Goal: Transaction & Acquisition: Book appointment/travel/reservation

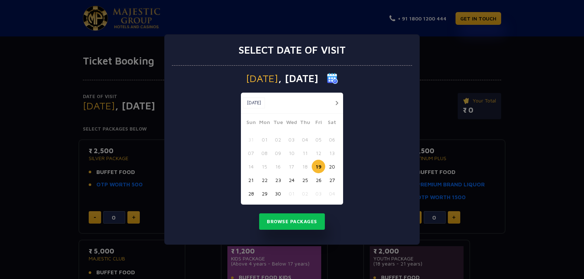
click at [332, 178] on button "27" at bounding box center [331, 179] width 13 height 13
click at [285, 219] on button "Browse Packages" at bounding box center [292, 221] width 66 height 17
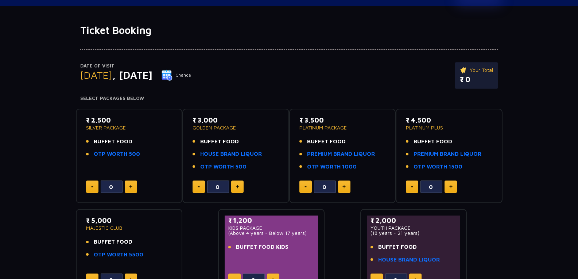
scroll to position [26, 0]
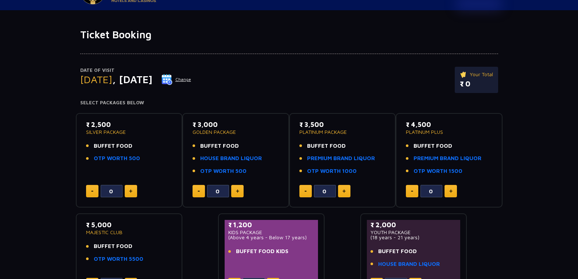
click at [150, 158] on li "OTP WORTH 500" at bounding box center [129, 158] width 86 height 8
click at [132, 191] on img at bounding box center [130, 191] width 3 height 4
type input "2"
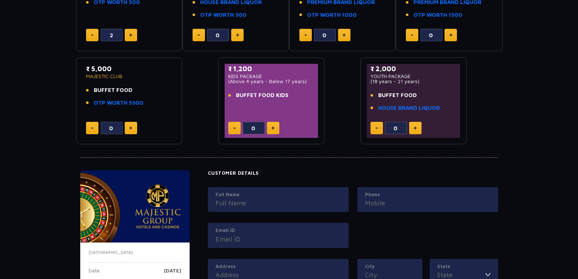
scroll to position [255, 0]
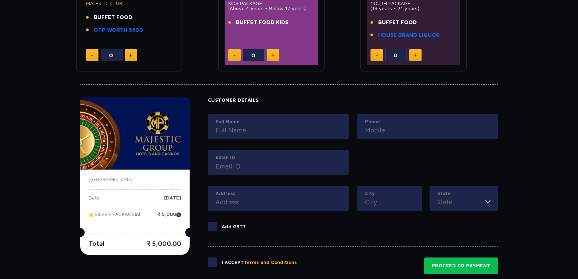
click at [271, 123] on label "Full Name" at bounding box center [278, 121] width 125 height 7
click at [271, 125] on input "Full Name" at bounding box center [278, 130] width 125 height 10
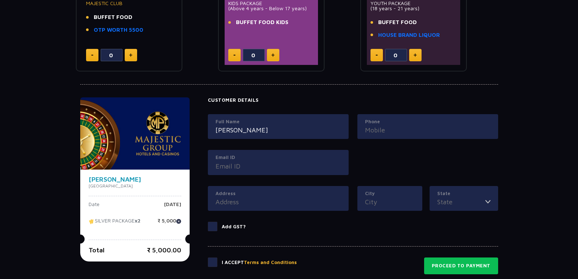
type input "[PERSON_NAME]"
click at [258, 165] on input "Email ID" at bounding box center [278, 166] width 125 height 10
type input "[EMAIL_ADDRESS][DOMAIN_NAME]"
click at [263, 200] on input "Address" at bounding box center [278, 202] width 125 height 10
click at [224, 194] on label "Address" at bounding box center [278, 193] width 125 height 7
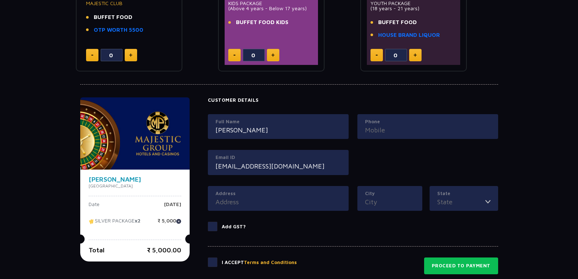
click at [224, 197] on input "Address" at bounding box center [278, 202] width 125 height 10
type input "bhubaneswar"
click at [387, 128] on input "Phone" at bounding box center [427, 130] width 125 height 10
type input "8895087260"
click at [377, 199] on input "City" at bounding box center [390, 202] width 50 height 10
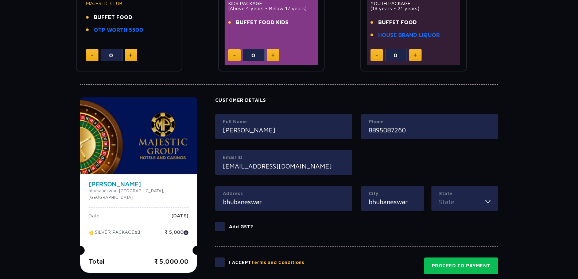
type input "bhubaneswar"
click at [441, 203] on input "State" at bounding box center [462, 202] width 46 height 10
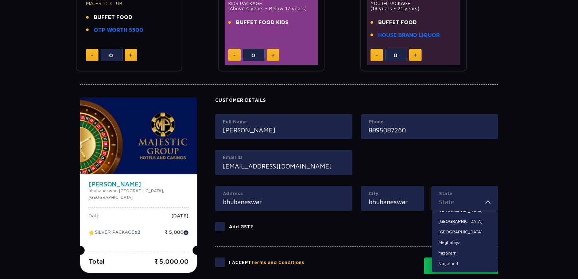
scroll to position [182, 0]
click at [464, 235] on li "Odisha" at bounding box center [465, 237] width 66 height 9
type input "Odisha"
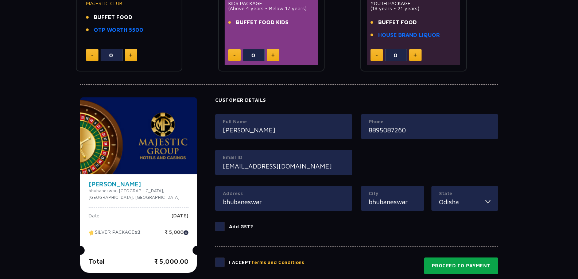
click at [448, 265] on button "Proceed to Payment" at bounding box center [461, 265] width 74 height 17
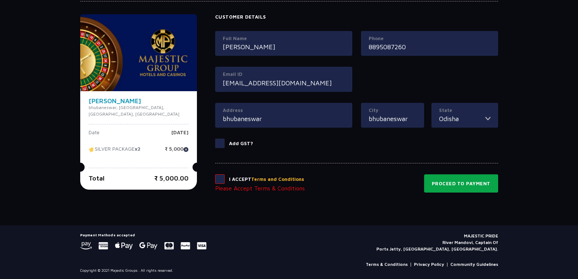
scroll to position [340, 0]
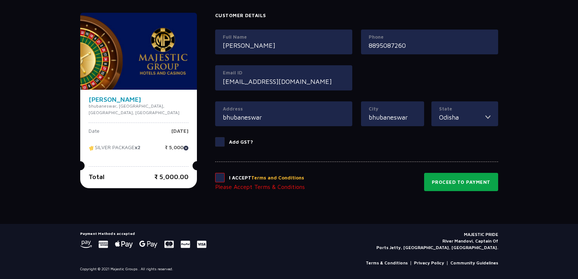
click at [463, 177] on button "Proceed to Payment" at bounding box center [461, 182] width 74 height 18
click at [148, 242] on icon at bounding box center [148, 244] width 18 height 7
click at [85, 241] on icon at bounding box center [86, 244] width 12 height 7
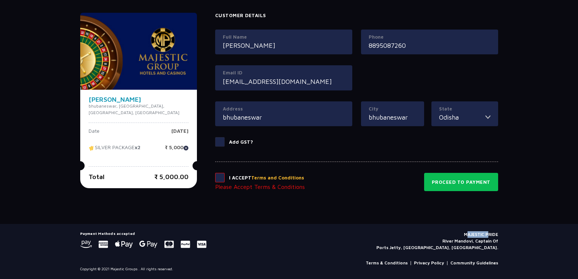
click at [85, 241] on icon at bounding box center [86, 244] width 12 height 7
click at [204, 243] on use at bounding box center [201, 244] width 9 height 7
click at [215, 175] on span at bounding box center [219, 177] width 9 height 9
click at [0, 0] on input "checkbox" at bounding box center [0, 0] width 0 height 0
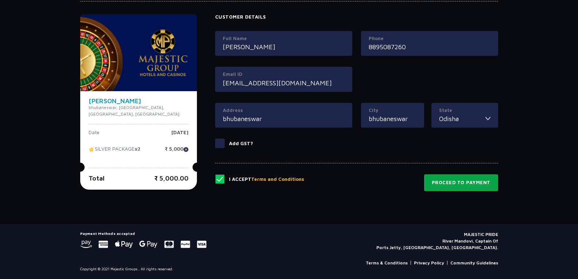
click at [459, 182] on button "Proceed to Payment" at bounding box center [461, 182] width 74 height 17
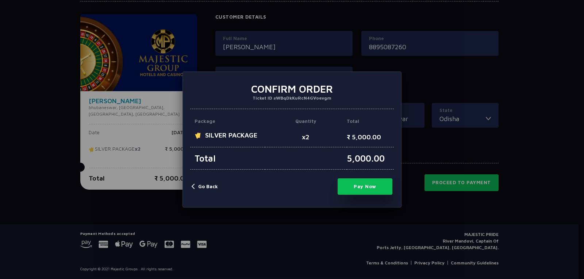
click at [190, 185] on div "Pay Now No Go Back" at bounding box center [292, 186] width 204 height 19
click at [193, 186] on button "Go Back" at bounding box center [204, 186] width 26 height 7
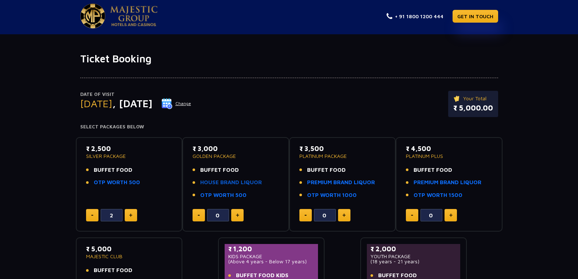
scroll to position [0, 0]
